Goal: Task Accomplishment & Management: Use online tool/utility

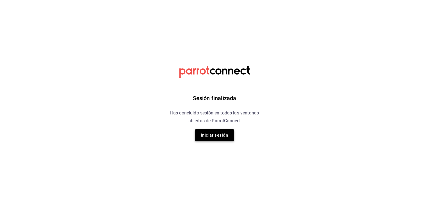
click at [209, 135] on button "Iniciar sesión" at bounding box center [214, 135] width 39 height 12
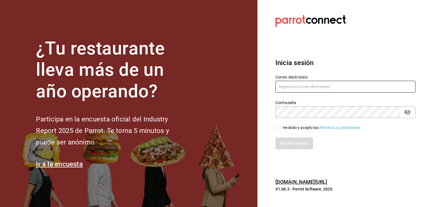
click at [301, 85] on input "text" at bounding box center [345, 87] width 140 height 12
type input "marioayala2567@gmail.com"
click at [278, 126] on input "He leído y acepto los Términos y condiciones." at bounding box center [277, 127] width 5 height 5
checkbox input "true"
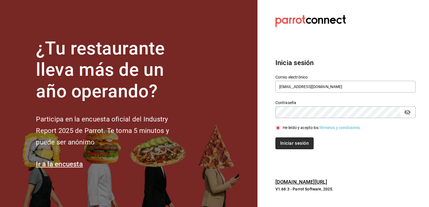
click at [295, 144] on button "Iniciar sesión" at bounding box center [294, 143] width 38 height 12
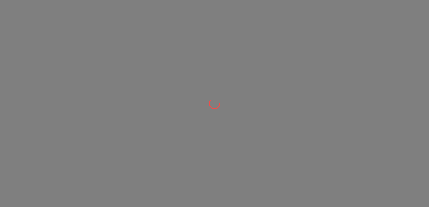
click at [304, 113] on div at bounding box center [214, 103] width 429 height 207
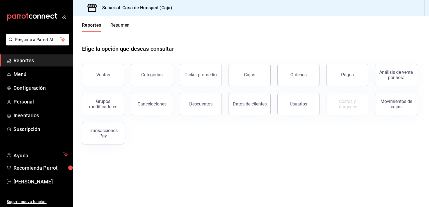
click at [47, 61] on span "Reportes" at bounding box center [40, 61] width 55 height 8
click at [102, 78] on button "Ventas" at bounding box center [103, 75] width 42 height 22
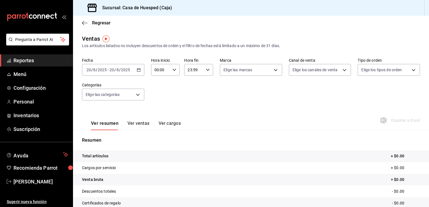
click at [137, 70] on icon "button" at bounding box center [139, 70] width 4 height 4
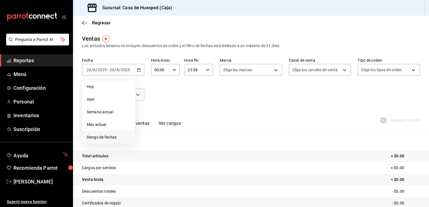
click at [102, 137] on span "Rango de fechas" at bounding box center [108, 137] width 43 height 6
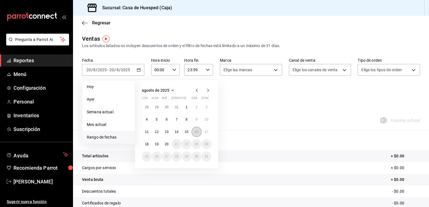
click at [195, 133] on abbr "16" at bounding box center [196, 132] width 4 height 4
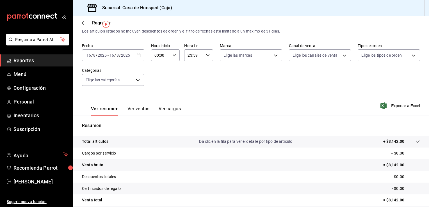
scroll to position [15, 0]
click at [130, 112] on button "Ver ventas" at bounding box center [138, 111] width 22 height 10
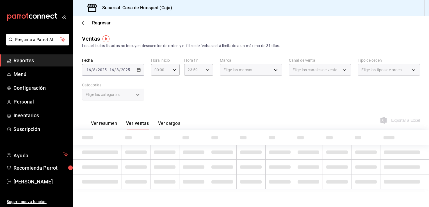
click at [162, 123] on button "Ver cargos" at bounding box center [169, 126] width 22 height 10
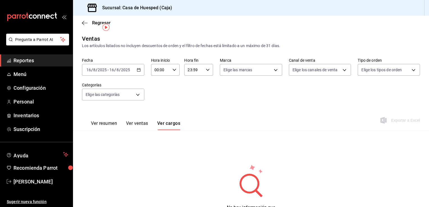
scroll to position [28, 0]
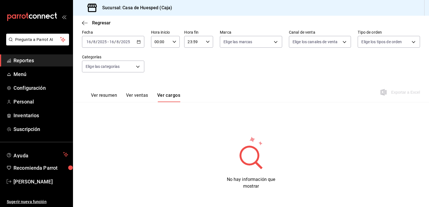
click at [110, 97] on button "Ver resumen" at bounding box center [104, 98] width 26 height 10
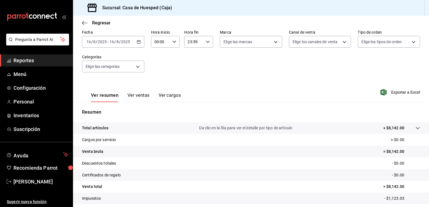
click at [50, 61] on span "Reportes" at bounding box center [40, 61] width 55 height 8
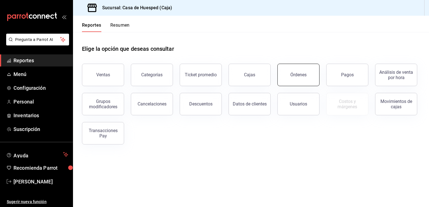
click at [305, 76] on div "Órdenes" at bounding box center [298, 74] width 16 height 5
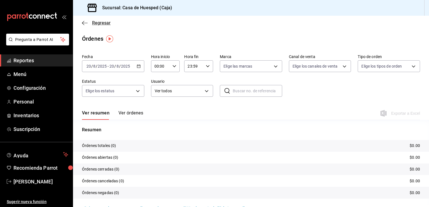
click at [84, 22] on icon "button" at bounding box center [85, 22] width 6 height 5
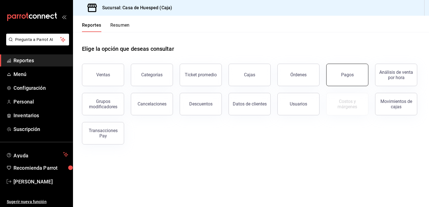
click at [336, 74] on button "Pagos" at bounding box center [347, 75] width 42 height 22
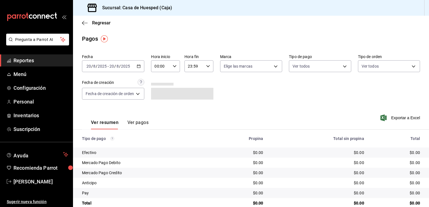
scroll to position [10, 0]
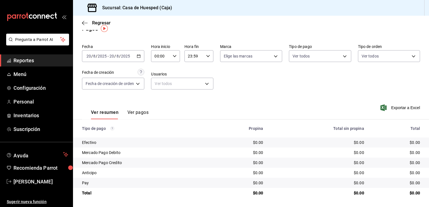
click at [140, 56] on icon "button" at bounding box center [139, 56] width 4 height 4
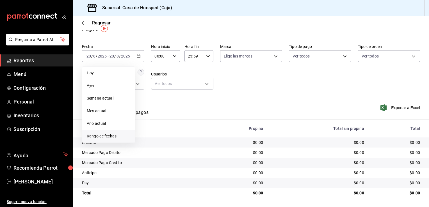
click at [99, 136] on span "Rango de fechas" at bounding box center [108, 136] width 43 height 6
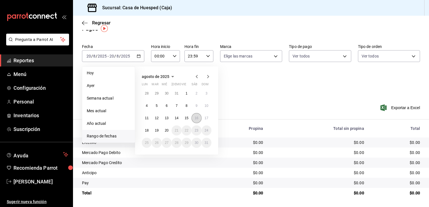
click at [196, 118] on abbr "16" at bounding box center [196, 118] width 4 height 4
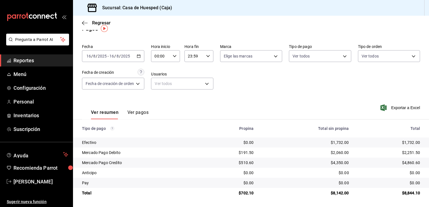
click at [140, 57] on \(Stroke\) "button" at bounding box center [138, 56] width 3 height 3
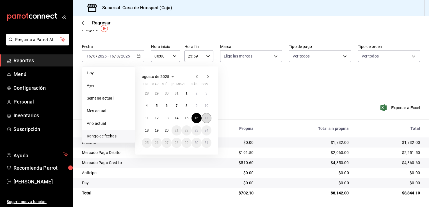
click at [203, 116] on button "17" at bounding box center [206, 118] width 10 height 10
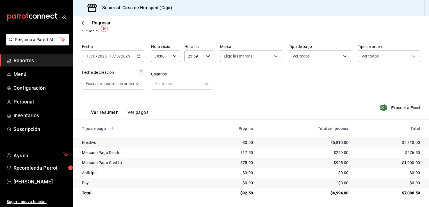
click at [207, 55] on icon "button" at bounding box center [208, 56] width 4 height 4
click at [244, 79] on div at bounding box center [214, 103] width 429 height 207
click at [140, 57] on \(Stroke\) "button" at bounding box center [138, 56] width 3 height 3
click at [269, 100] on div "Ver resumen Ver pagos Exportar a Excel" at bounding box center [251, 111] width 356 height 30
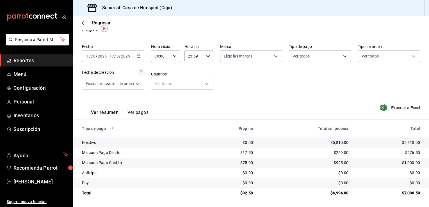
click at [140, 58] on \(Stroke\) "button" at bounding box center [138, 56] width 3 height 3
click at [247, 92] on div "Fecha [DATE] [DATE] - [DATE] [DATE] Hora inicio 00:00 Hora inicio Hora fin 23:5…" at bounding box center [251, 69] width 338 height 54
